Goal: Task Accomplishment & Management: Use online tool/utility

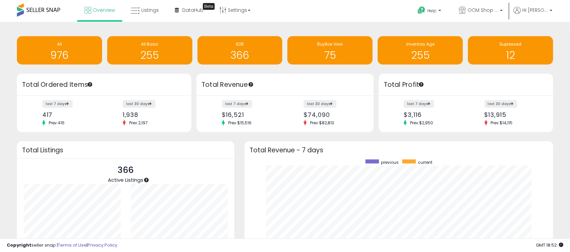
scroll to position [128, 295]
click at [342, 46] on span "BuyBox View" at bounding box center [330, 44] width 26 height 6
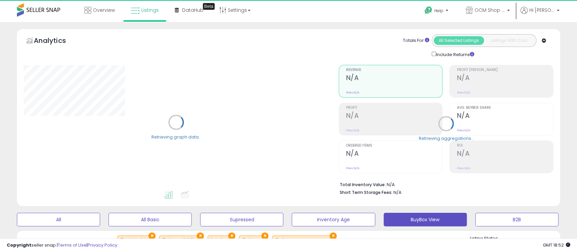
select select "**"
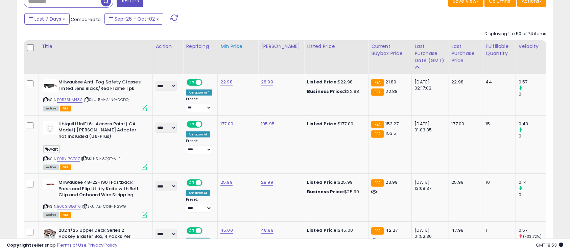
scroll to position [270, 0]
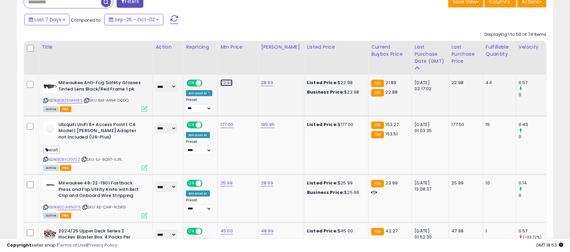
click at [230, 82] on link "22.98" at bounding box center [226, 82] width 12 height 7
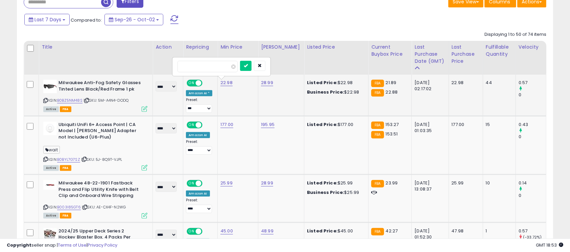
type input "*****"
click button "submit" at bounding box center [245, 66] width 11 height 10
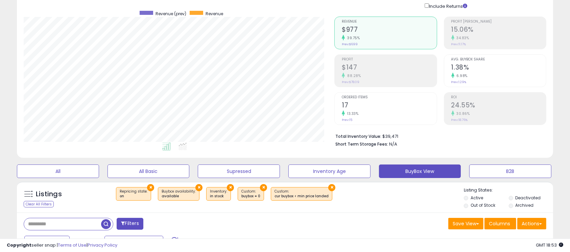
scroll to position [150, 0]
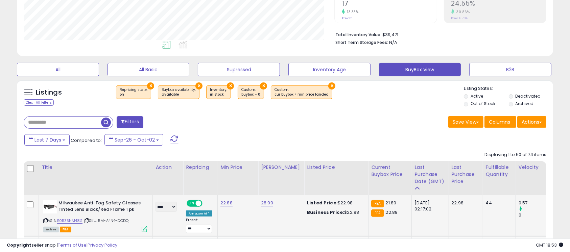
click at [152, 66] on button "All Basic" at bounding box center [149, 70] width 82 height 14
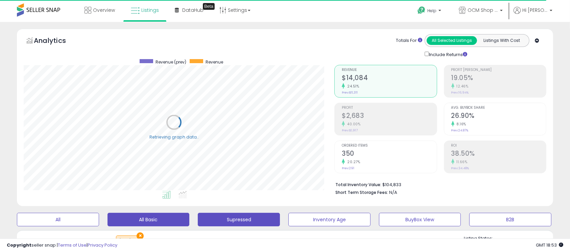
scroll to position [0, 0]
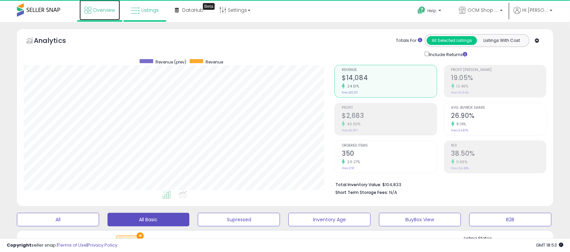
click at [100, 9] on span "Overview" at bounding box center [104, 10] width 22 height 7
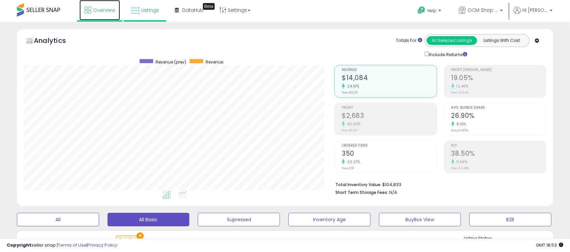
scroll to position [139, 311]
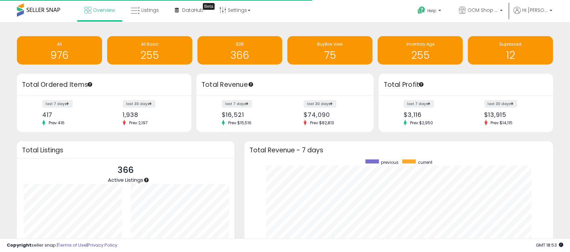
scroll to position [128, 295]
